Goal: Transaction & Acquisition: Book appointment/travel/reservation

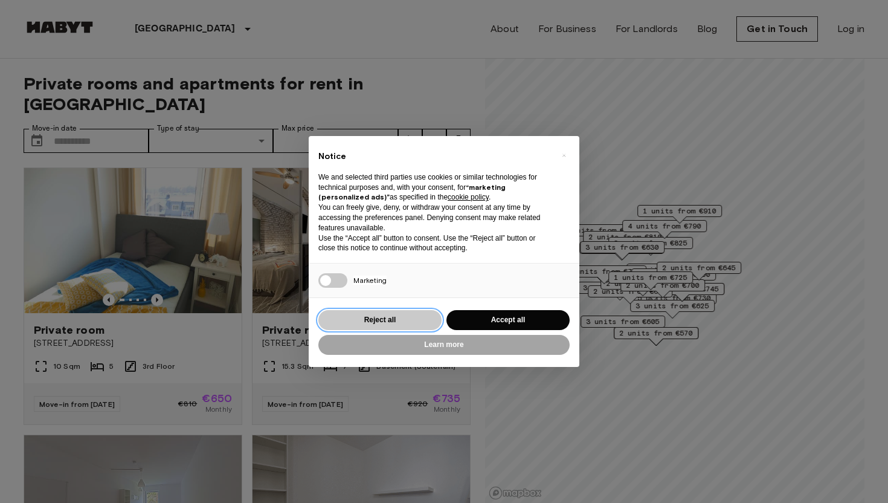
click at [405, 310] on button "Reject all" at bounding box center [379, 320] width 123 height 20
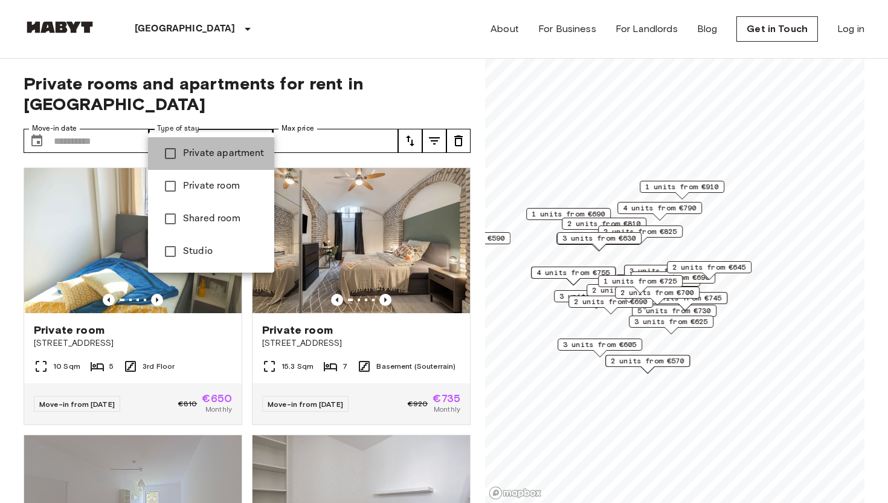
click at [204, 157] on span "Private apartment" at bounding box center [224, 153] width 82 height 15
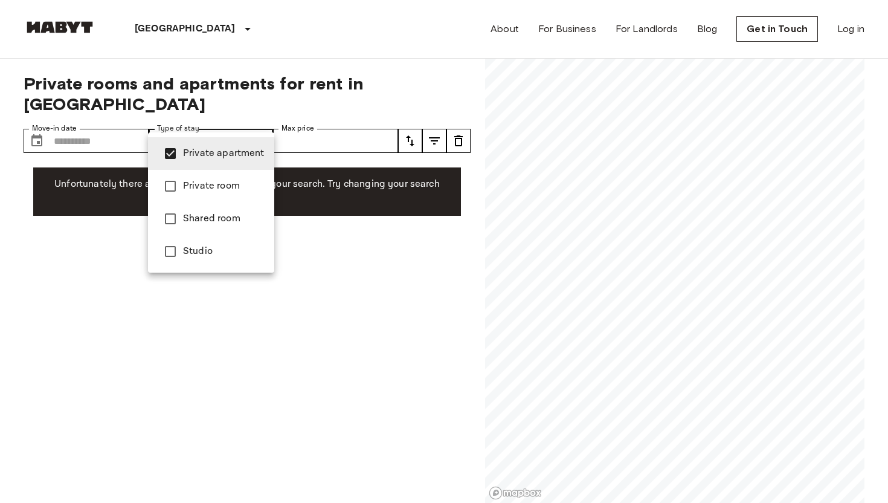
click at [123, 120] on div at bounding box center [444, 251] width 888 height 503
click at [207, 179] on span "Private room" at bounding box center [224, 186] width 82 height 15
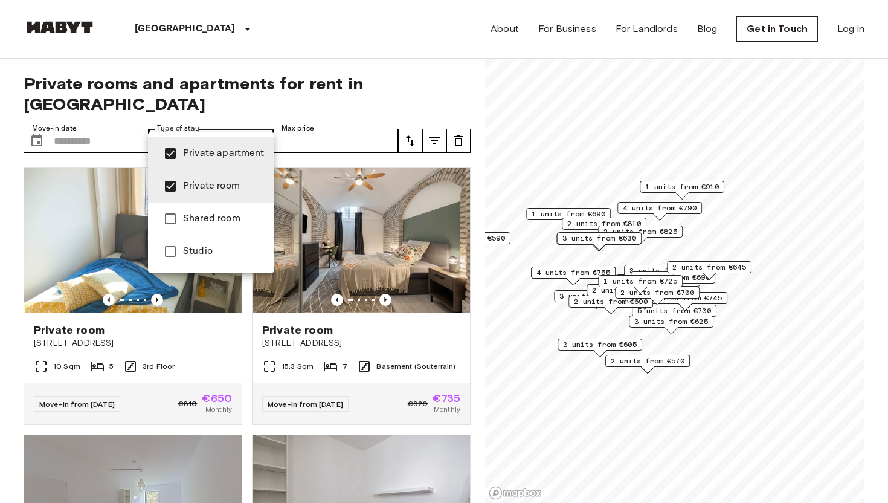
click at [221, 149] on span "Private apartment" at bounding box center [224, 153] width 82 height 15
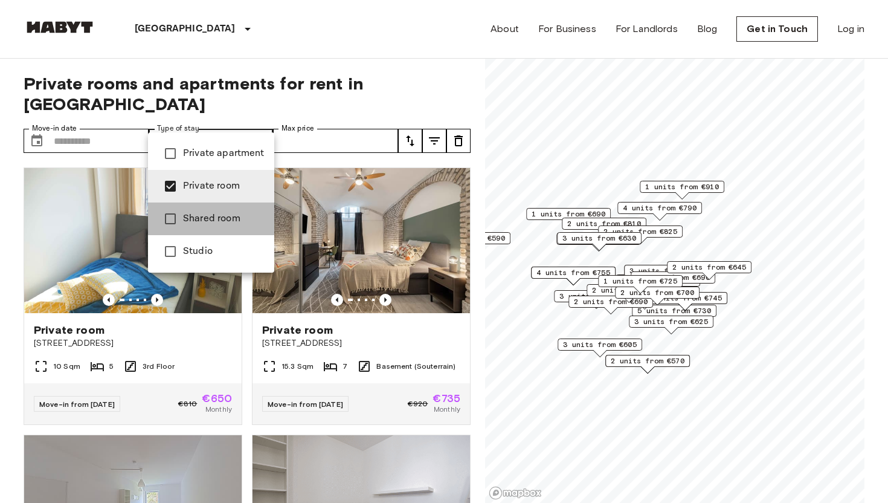
click at [202, 224] on span "Shared room" at bounding box center [224, 218] width 82 height 15
click at [195, 265] on li "Studio" at bounding box center [211, 251] width 126 height 33
type input "**********"
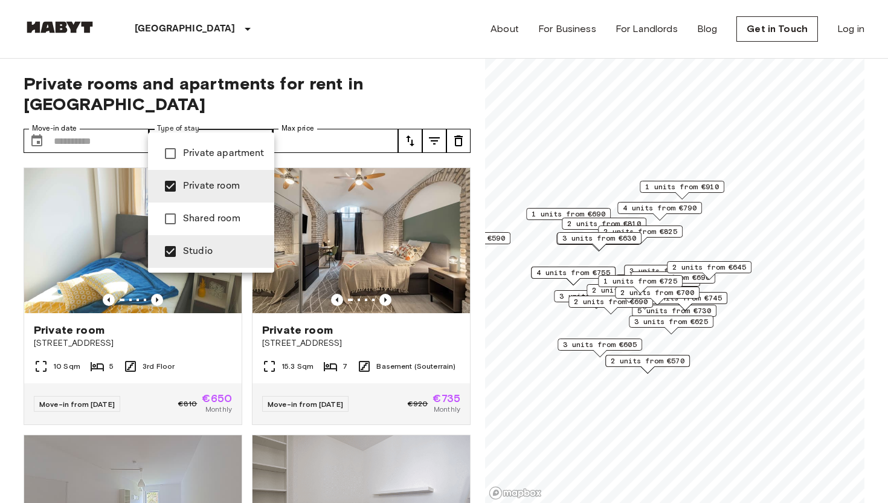
click at [369, 95] on div at bounding box center [444, 251] width 888 height 503
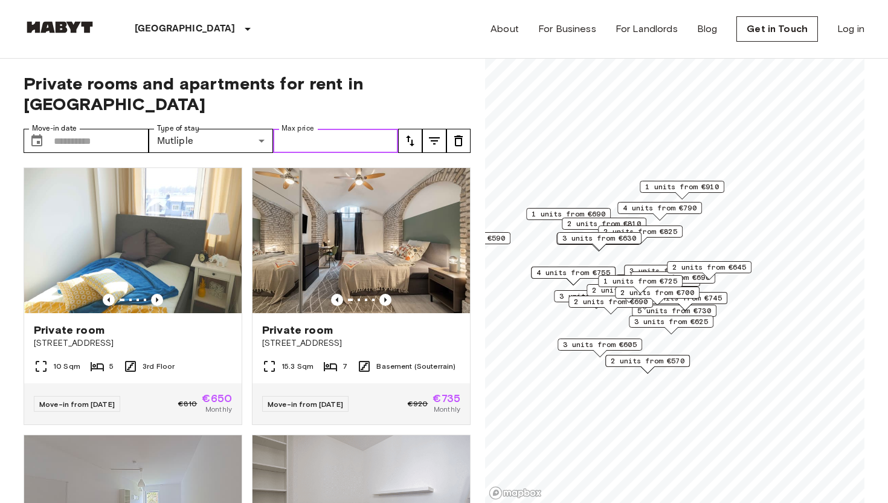
click at [353, 129] on input "Max price" at bounding box center [335, 141] width 125 height 24
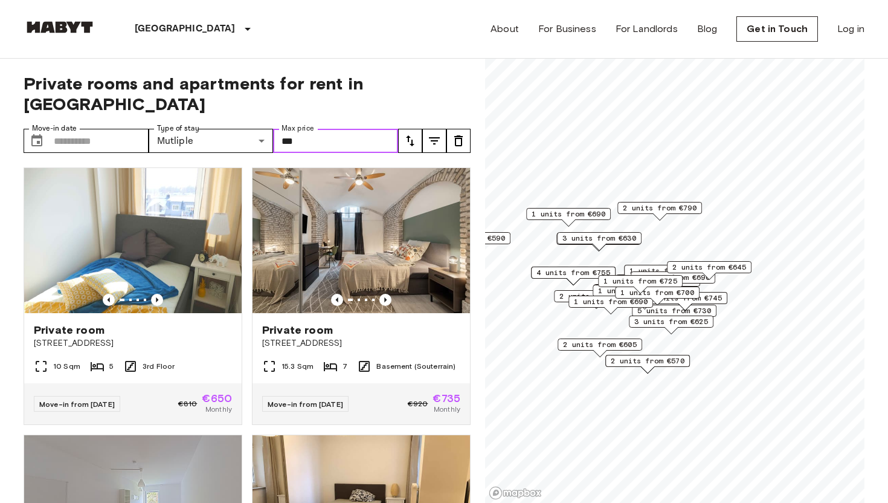
type input "***"
click at [433, 91] on span "Private rooms and apartments for rent in [GEOGRAPHIC_DATA]" at bounding box center [247, 93] width 447 height 41
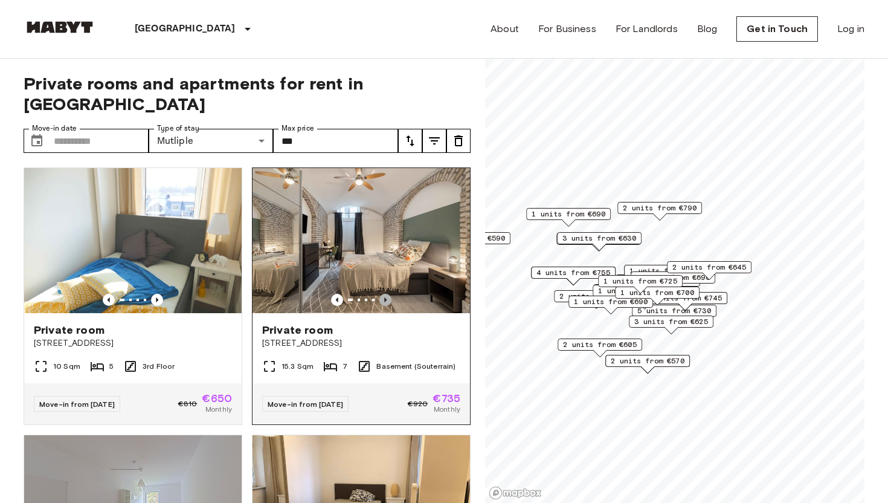
click at [382, 294] on icon "Previous image" at bounding box center [385, 300] width 12 height 12
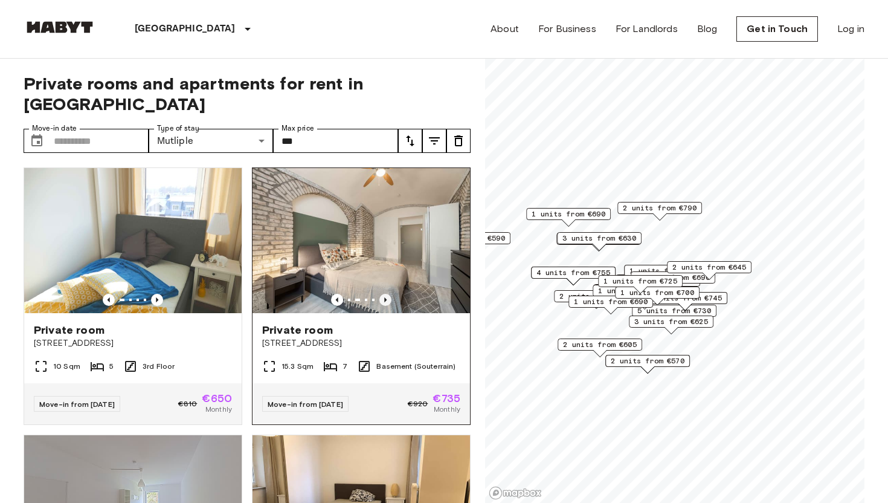
click at [381, 294] on icon "Previous image" at bounding box center [385, 300] width 12 height 12
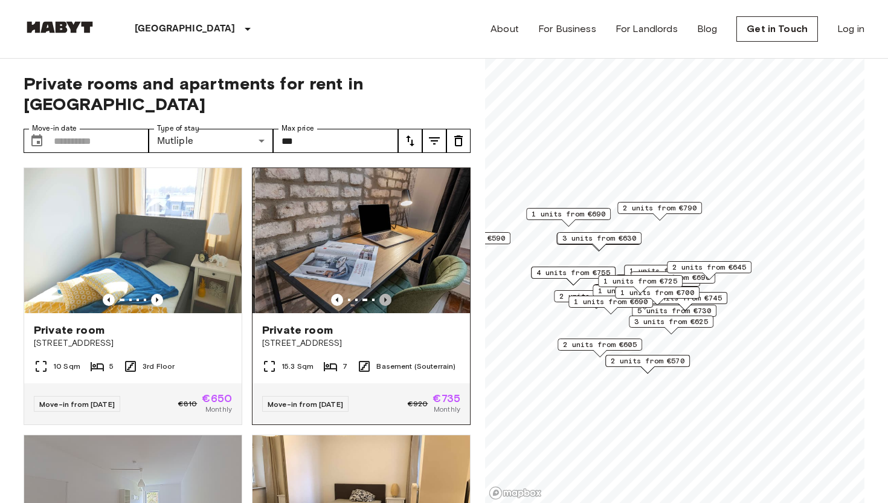
click at [381, 294] on icon "Previous image" at bounding box center [385, 300] width 12 height 12
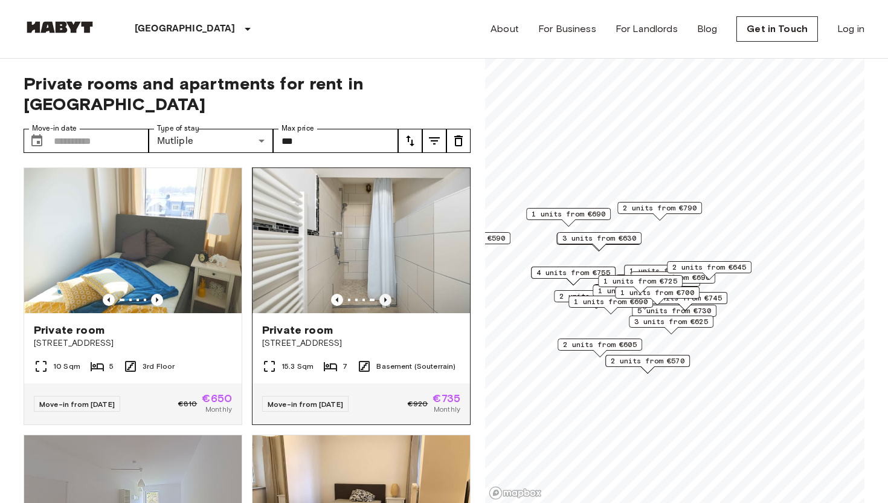
click at [381, 294] on icon "Previous image" at bounding box center [385, 300] width 12 height 12
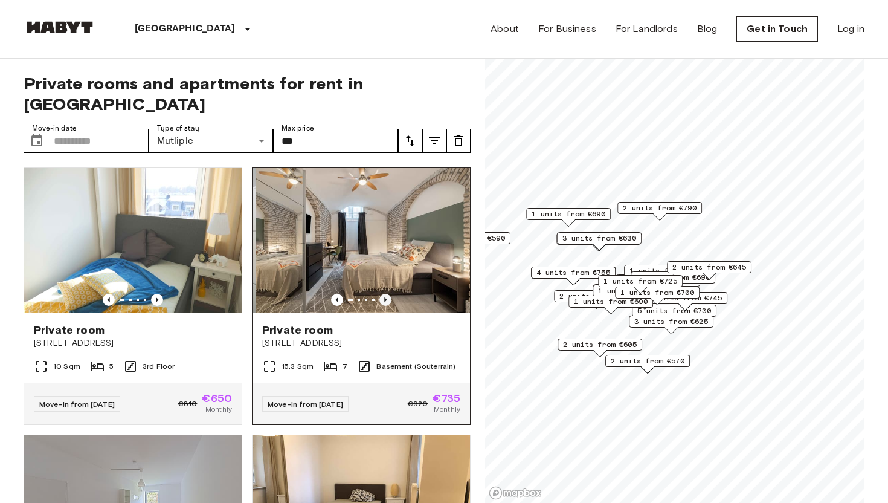
click at [381, 294] on icon "Previous image" at bounding box center [385, 300] width 12 height 12
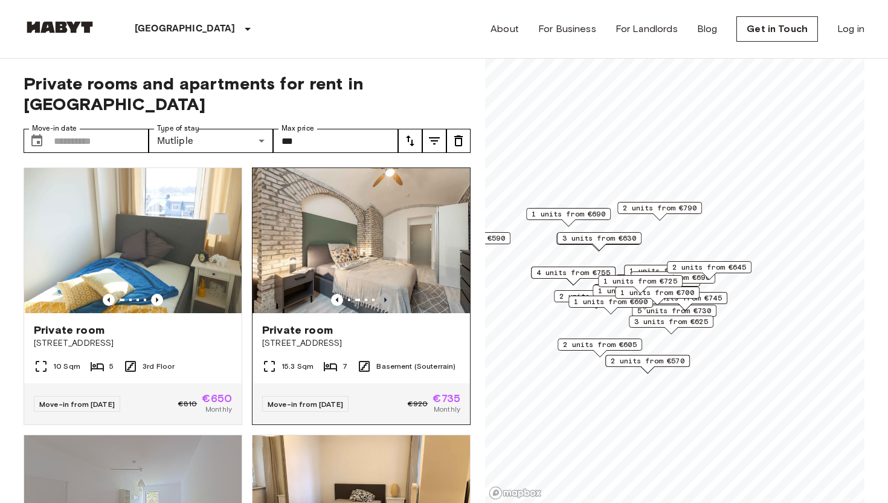
click at [381, 294] on icon "Previous image" at bounding box center [385, 300] width 12 height 12
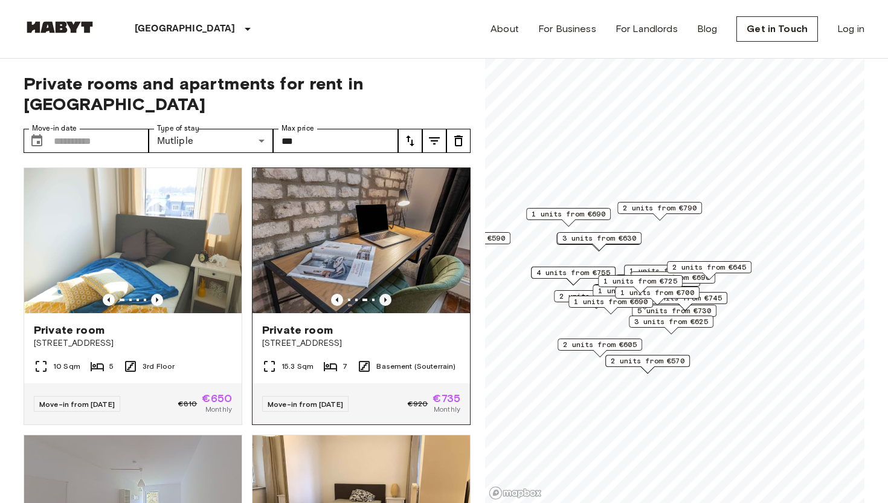
click at [381, 294] on icon "Previous image" at bounding box center [385, 300] width 12 height 12
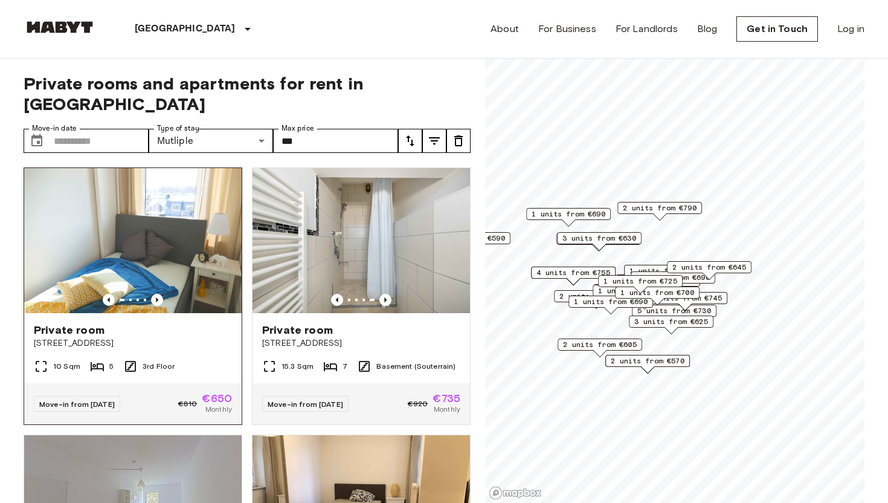
click at [149, 294] on div at bounding box center [133, 300] width 218 height 12
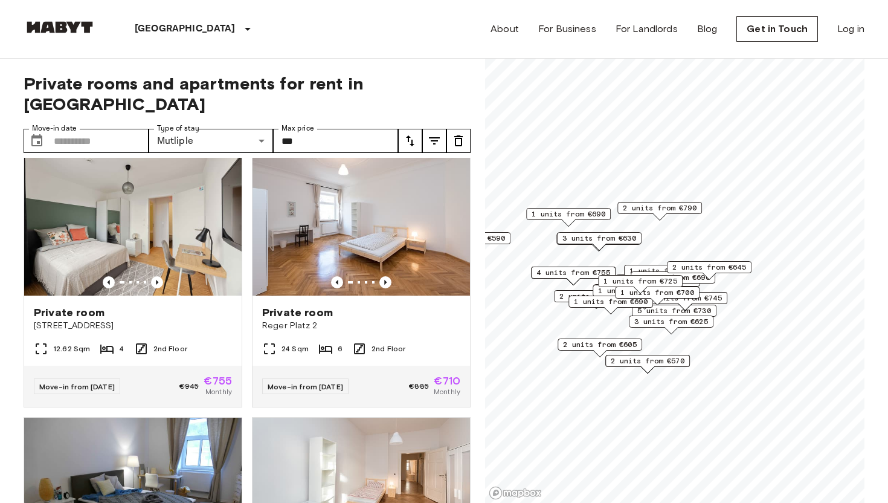
scroll to position [2447, 0]
